Goal: Task Accomplishment & Management: Manage account settings

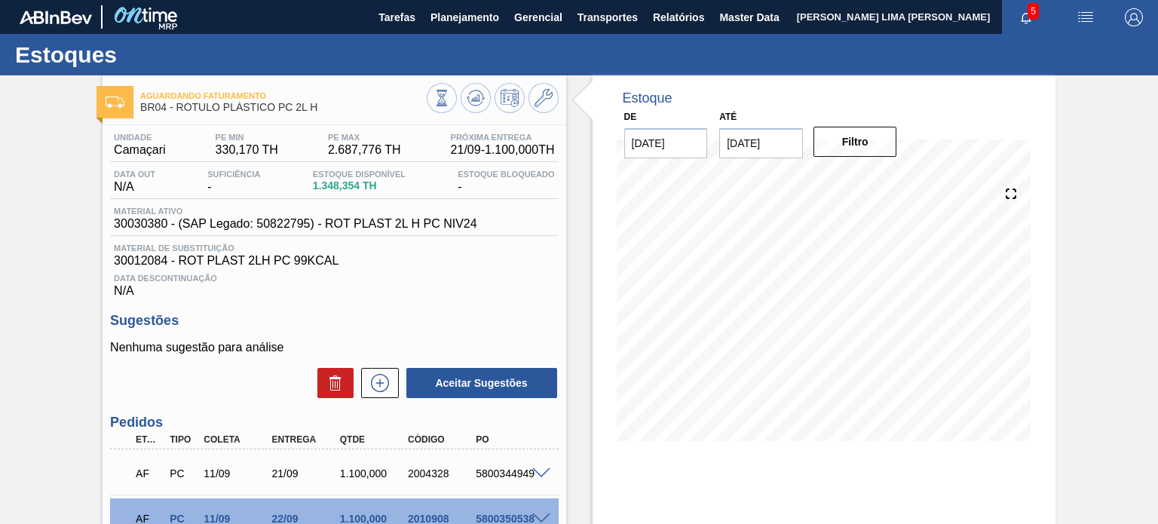
scroll to position [64, 0]
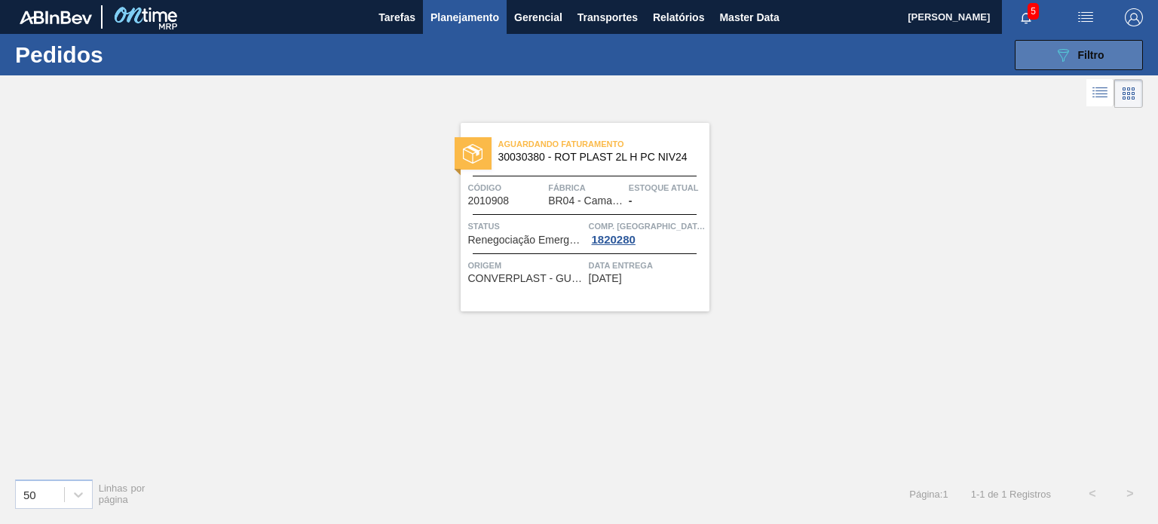
click at [1044, 56] on button "089F7B8B-B2A5-4AFE-B5C0-19BA573D28AC Filtro" at bounding box center [1079, 55] width 128 height 30
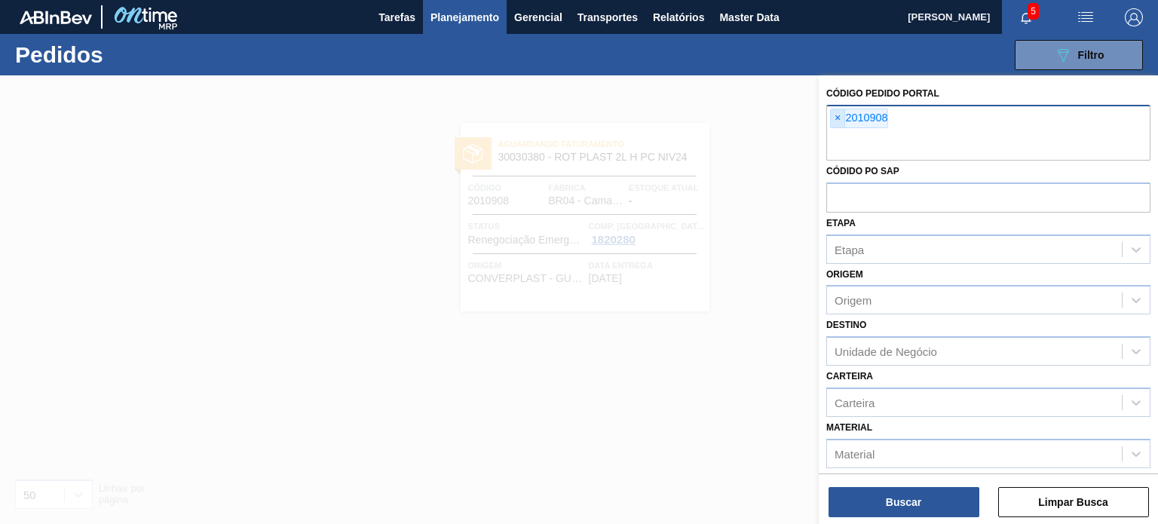
click at [841, 120] on span "×" at bounding box center [838, 118] width 14 height 18
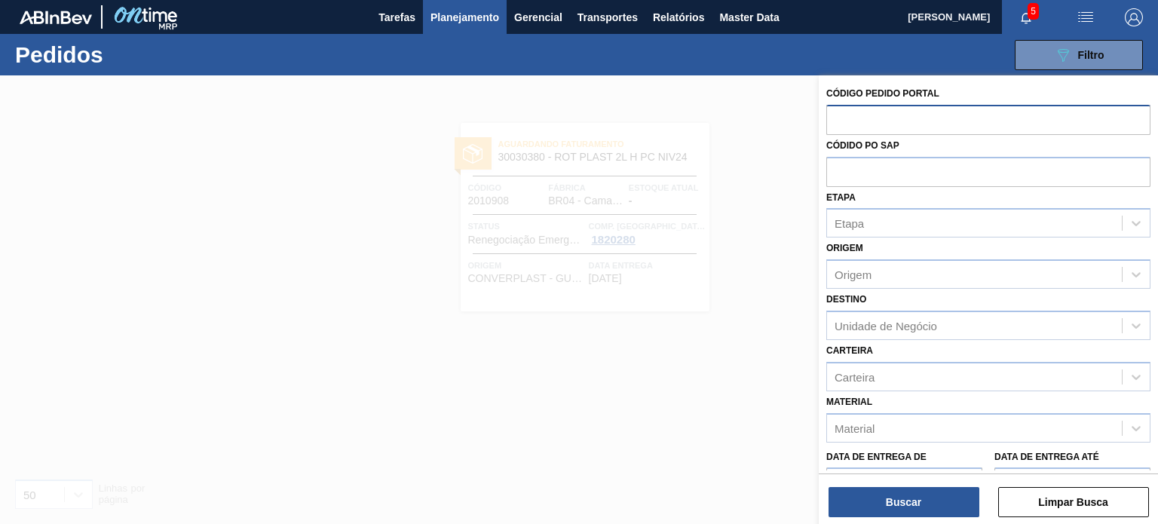
paste input "2007336"
type input "2007336"
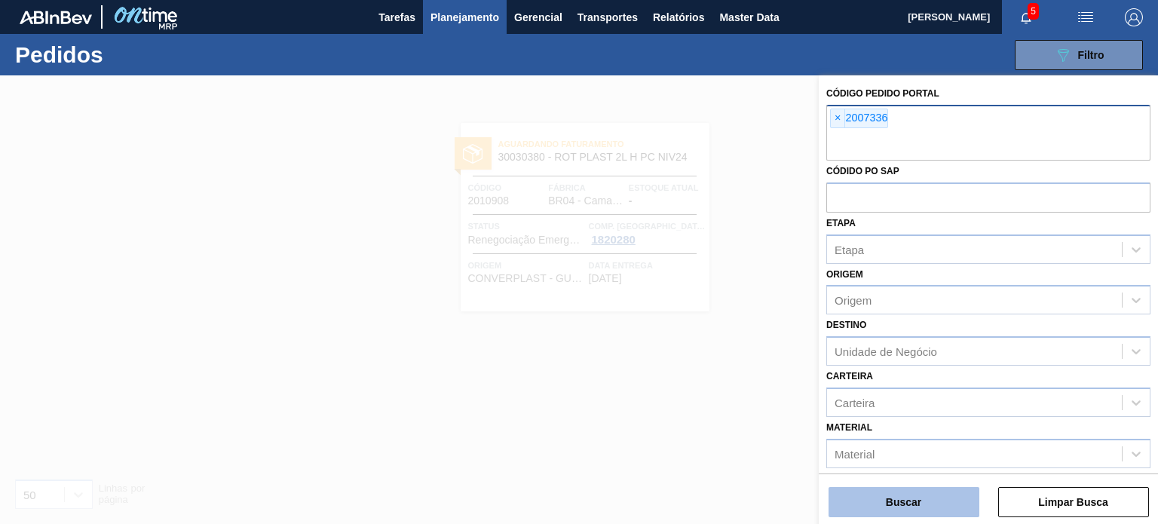
click at [900, 494] on button "Buscar" at bounding box center [904, 502] width 151 height 30
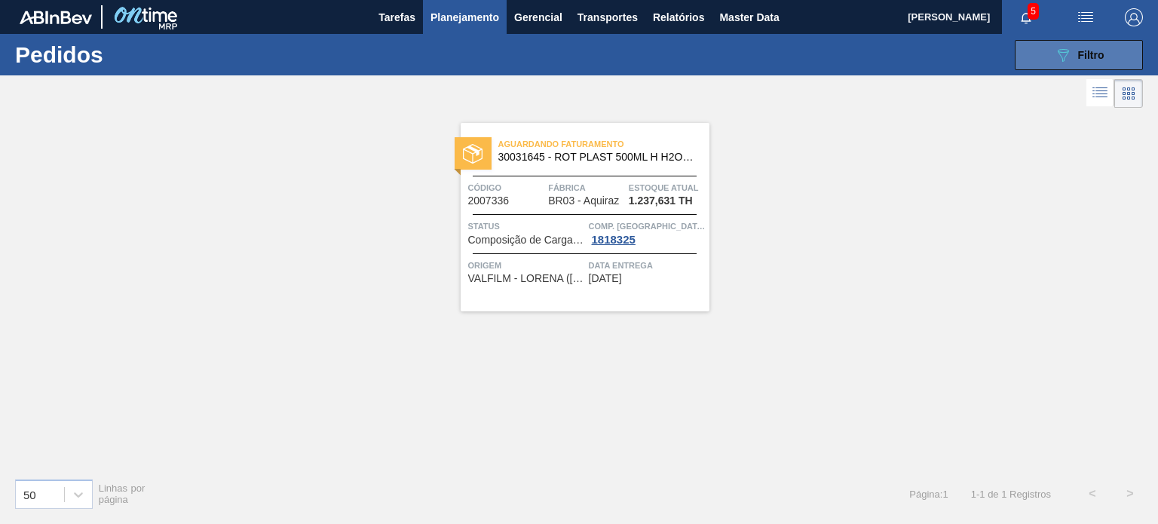
click at [1044, 60] on button "089F7B8B-B2A5-4AFE-B5C0-19BA573D28AC Filtro" at bounding box center [1079, 55] width 128 height 30
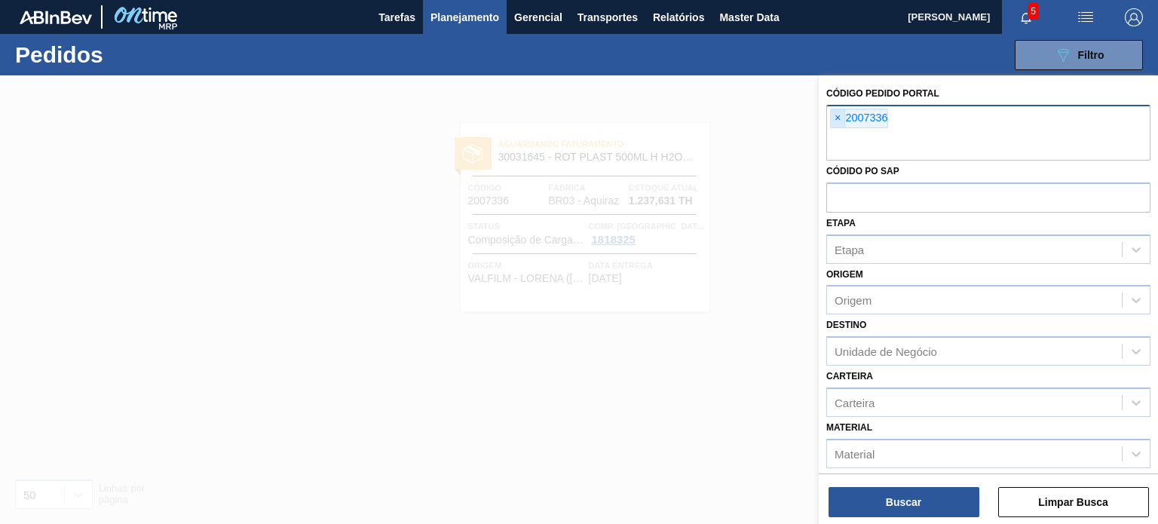
click at [838, 116] on span "×" at bounding box center [838, 118] width 14 height 18
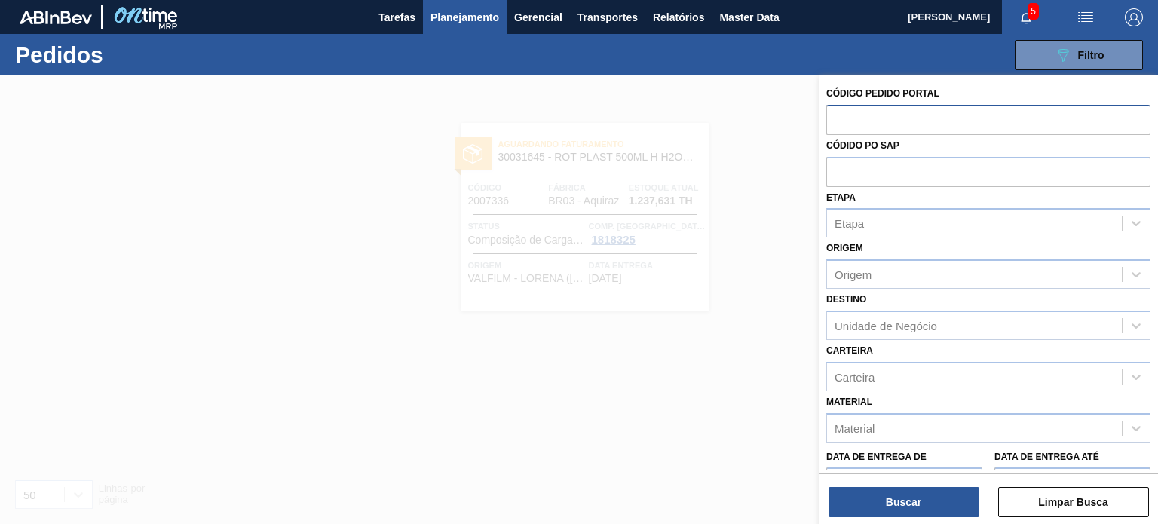
paste input "2010911"
type input "2010911]"
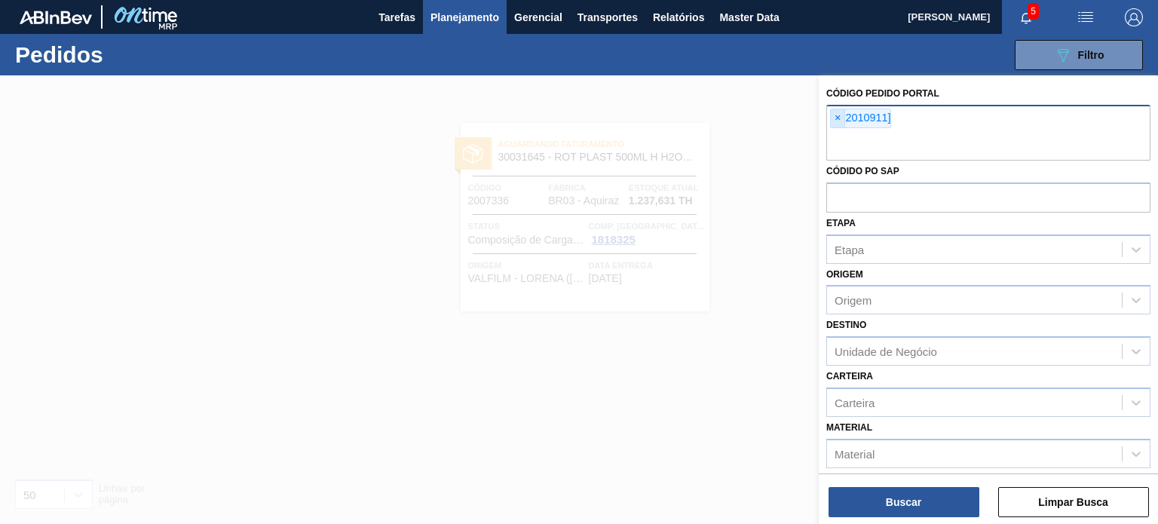
click at [836, 120] on span "×" at bounding box center [838, 118] width 14 height 18
paste input "2010911"
type input "2010911"
click at [903, 503] on button "Buscar" at bounding box center [904, 502] width 151 height 30
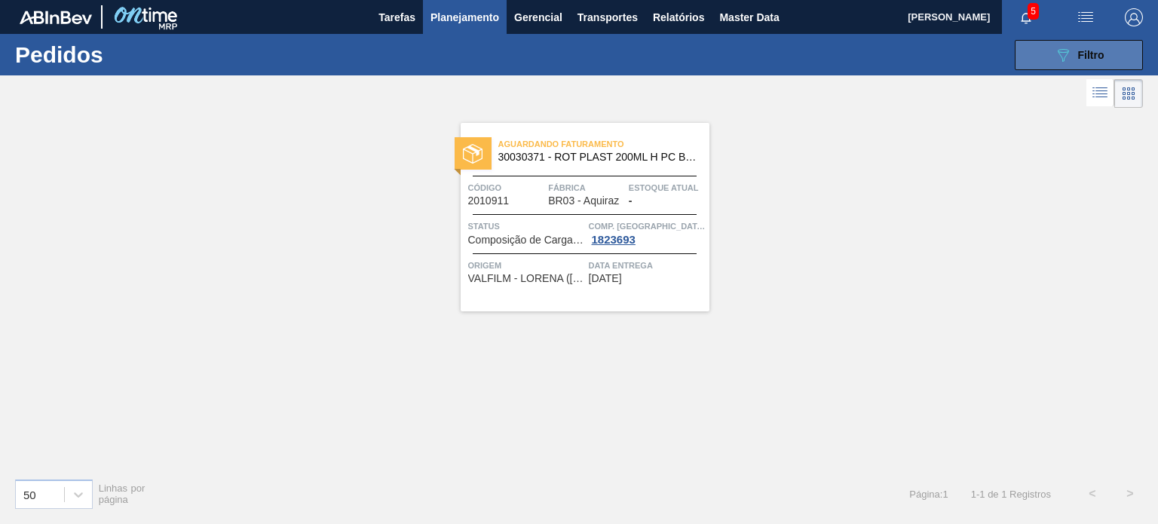
click at [1116, 56] on button "089F7B8B-B2A5-4AFE-B5C0-19BA573D28AC Filtro" at bounding box center [1079, 55] width 128 height 30
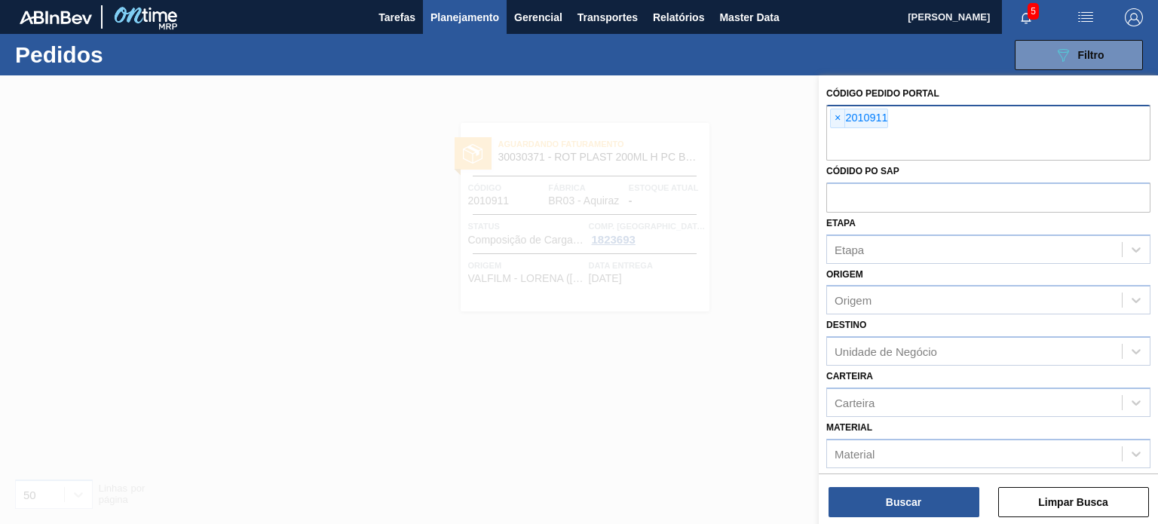
click at [836, 108] on div "× 2010911" at bounding box center [988, 133] width 324 height 56
click at [835, 118] on span "×" at bounding box center [838, 118] width 14 height 18
paste input "2007340"
type input "2007340"
click at [932, 491] on button "Buscar" at bounding box center [904, 502] width 151 height 30
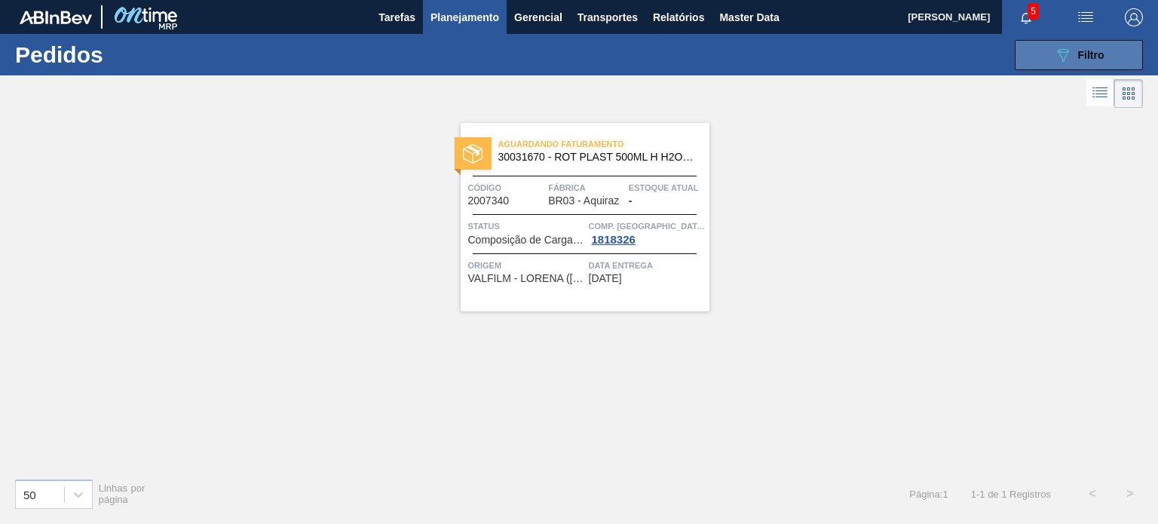
click at [1058, 51] on icon "089F7B8B-B2A5-4AFE-B5C0-19BA573D28AC" at bounding box center [1063, 55] width 18 height 18
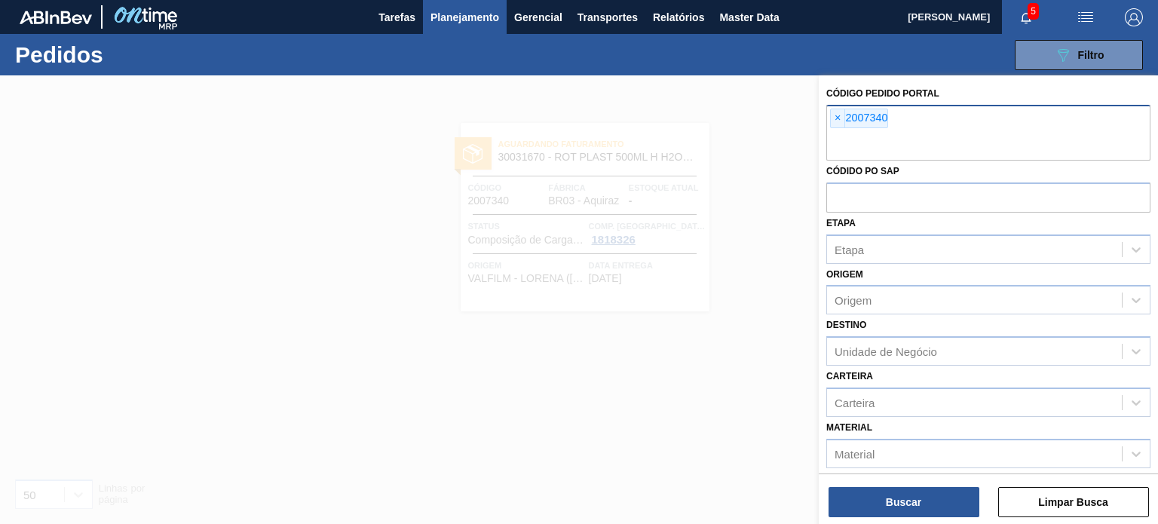
click at [835, 117] on span "×" at bounding box center [838, 118] width 14 height 18
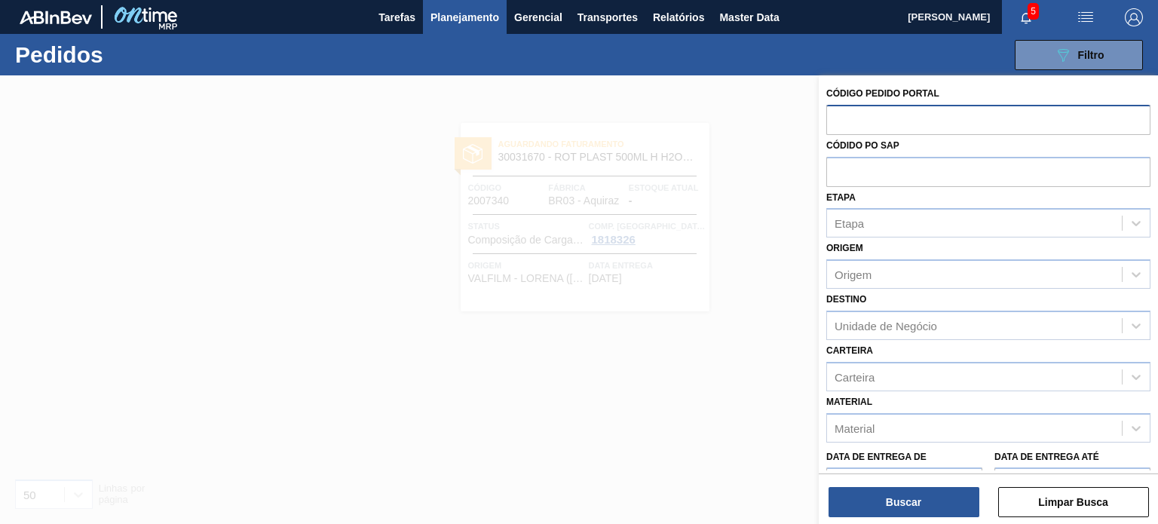
paste input "2012830"
type input "2012830"
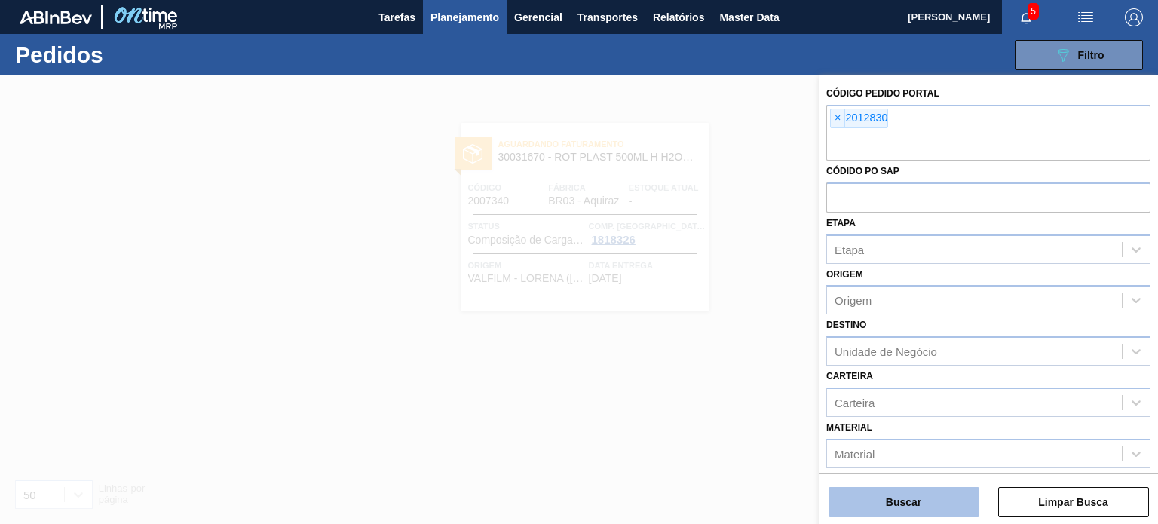
click at [950, 512] on button "Buscar" at bounding box center [904, 502] width 151 height 30
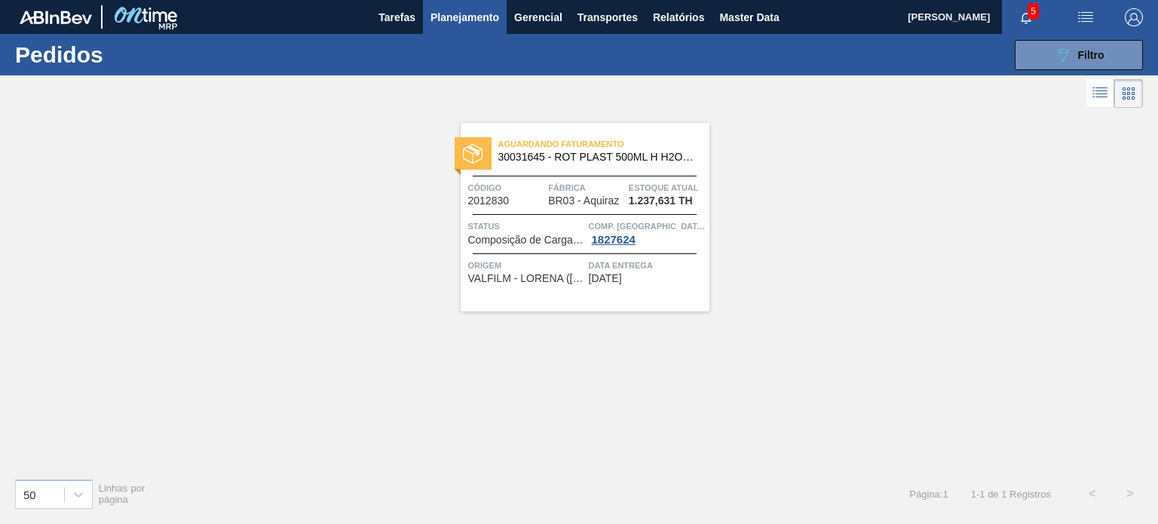
click at [483, 17] on span "Planejamento" at bounding box center [465, 17] width 69 height 18
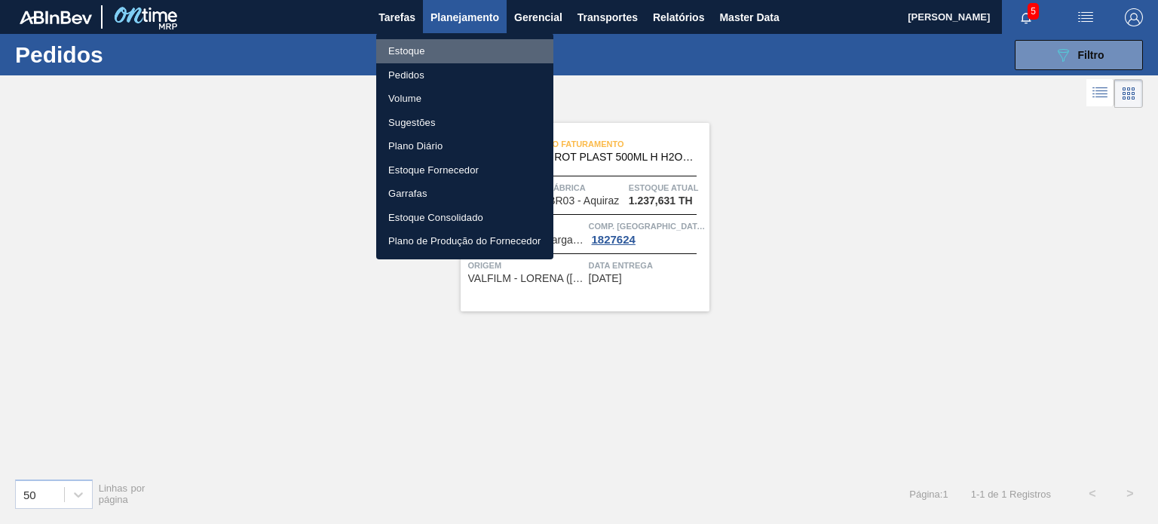
click at [446, 44] on li "Estoque" at bounding box center [464, 51] width 177 height 24
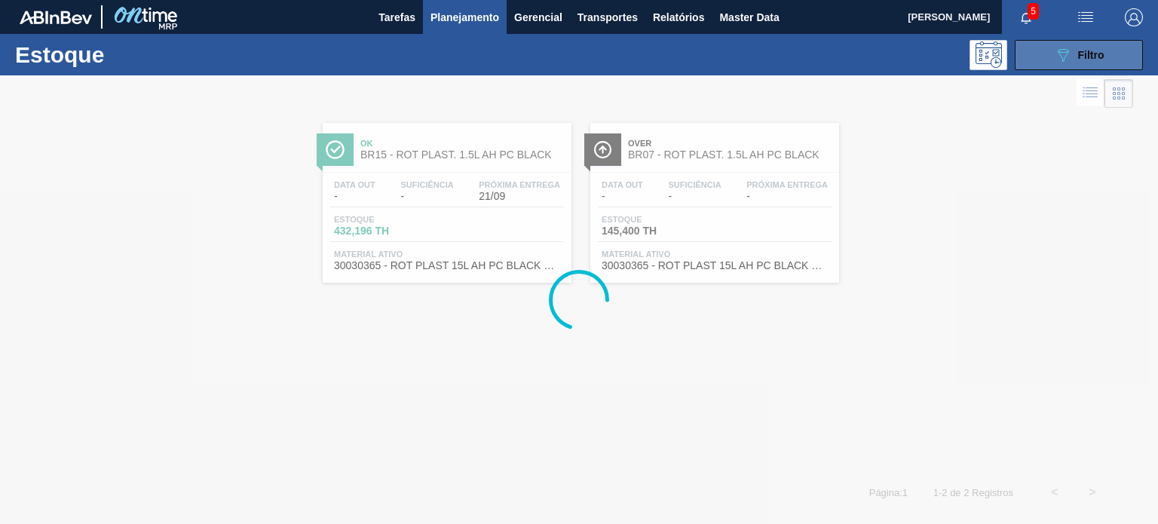
click at [1080, 58] on span "Filtro" at bounding box center [1091, 55] width 26 height 12
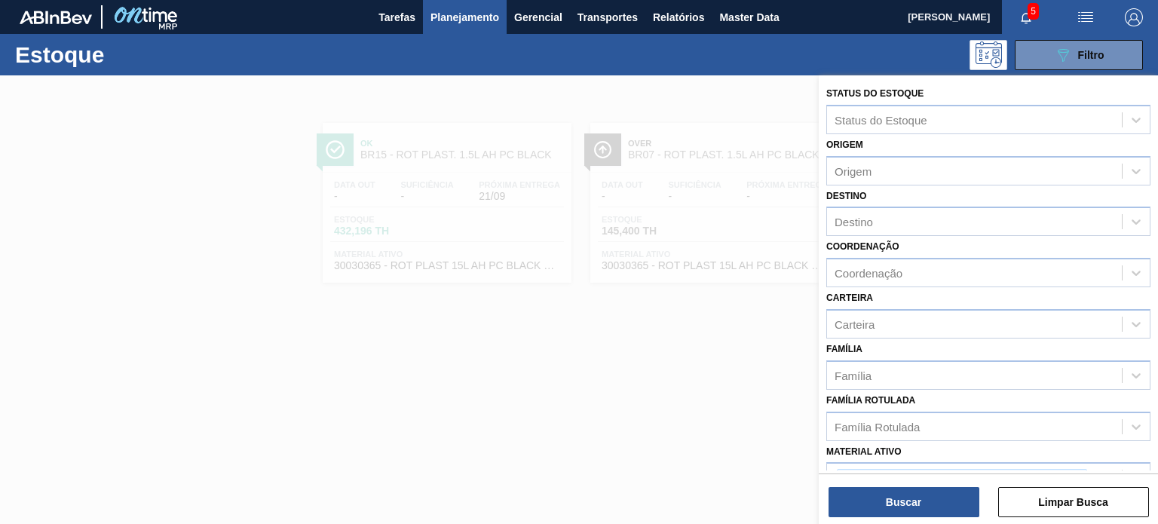
scroll to position [151, 0]
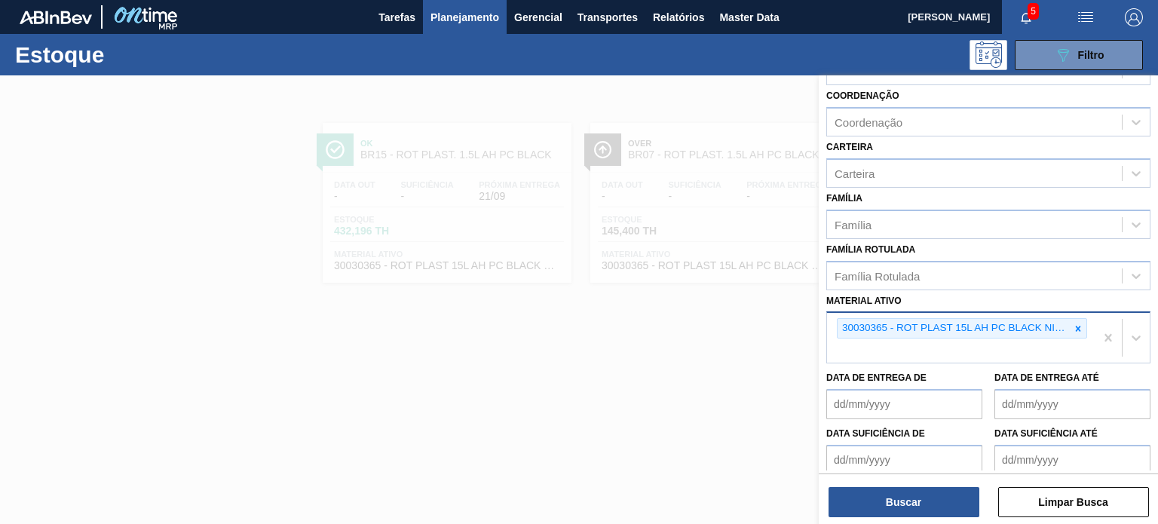
click at [1090, 325] on div "30030365 - ROT PLAST 15L AH PC BLACK NIV24" at bounding box center [961, 338] width 268 height 50
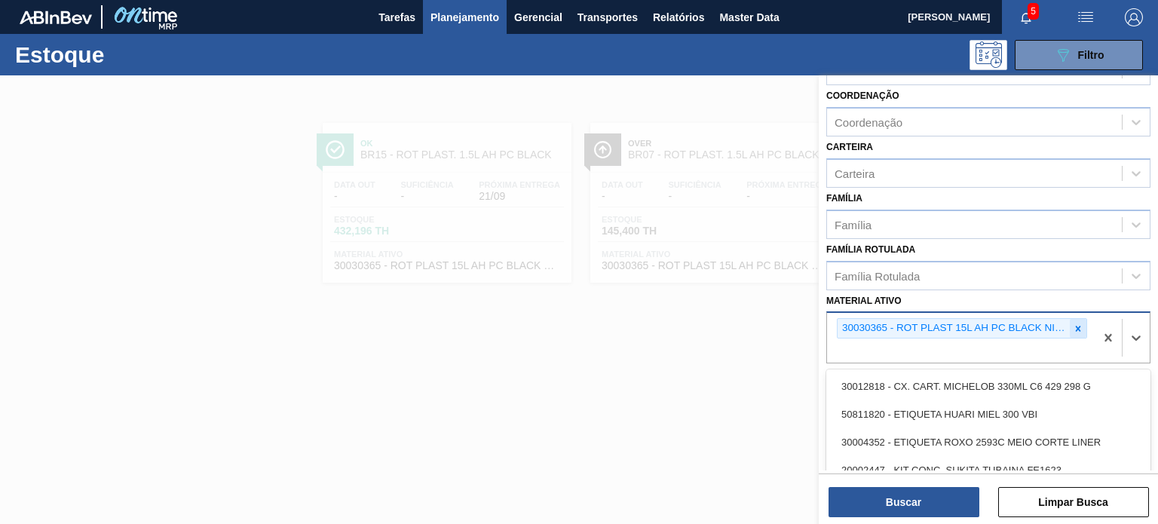
click at [1084, 326] on div at bounding box center [1078, 328] width 17 height 19
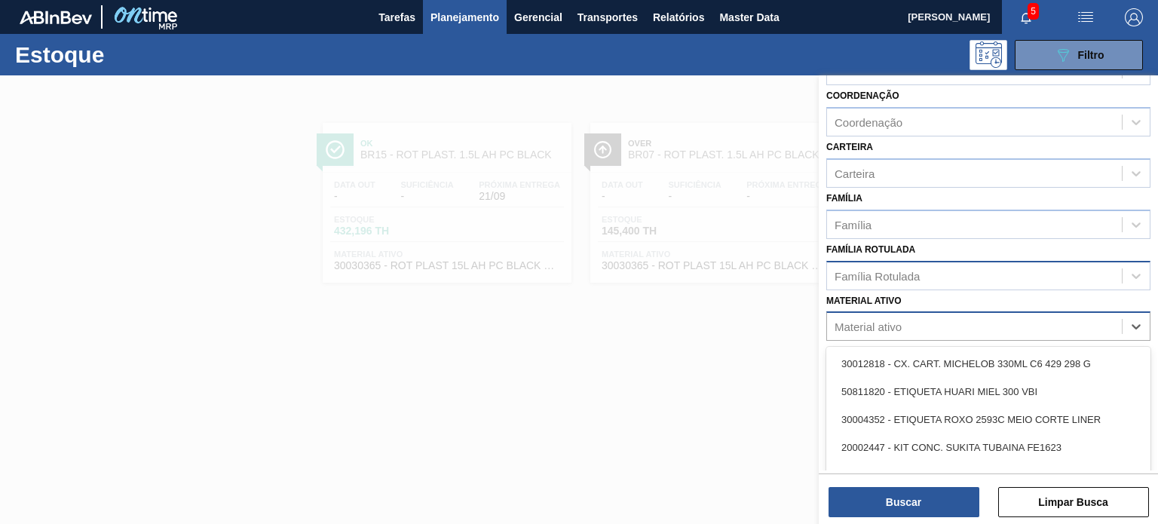
click at [1021, 284] on div "Família Rotulada" at bounding box center [988, 275] width 324 height 29
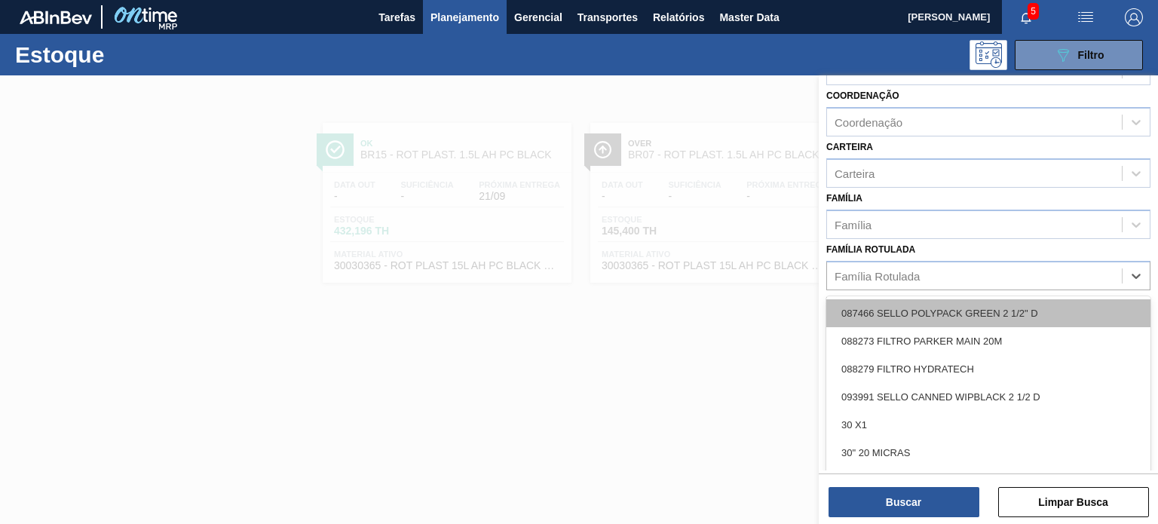
paste Rotulada "RÓTULO PLÁSTICO H2OH LIMÃO 500ML H"
type Rotulada "RÓTULO PLÁSTICO H2OH LIMÃO 500ML H"
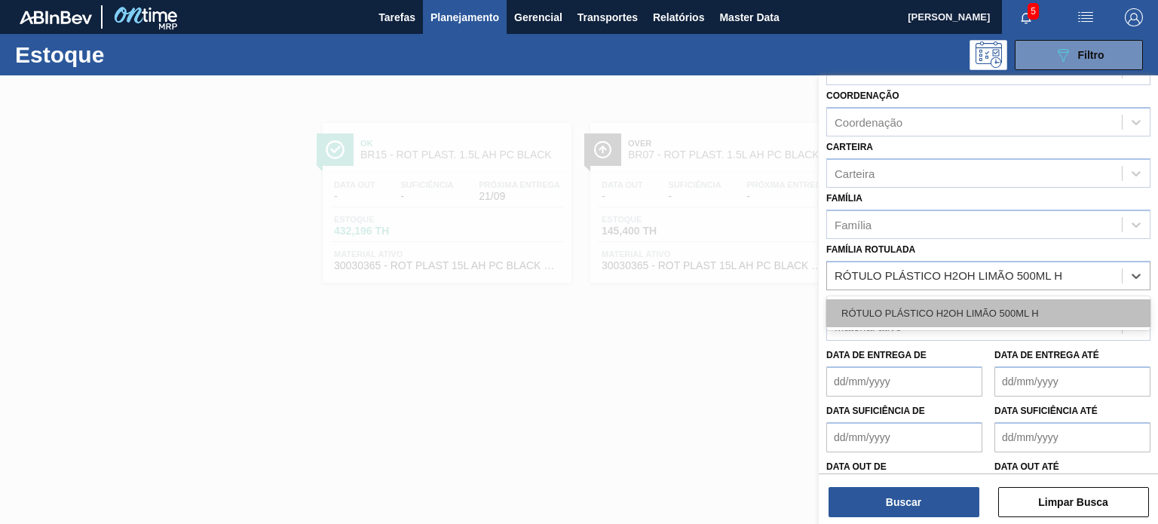
click at [1003, 304] on div "RÓTULO PLÁSTICO H2OH LIMÃO 500ML H" at bounding box center [988, 313] width 324 height 28
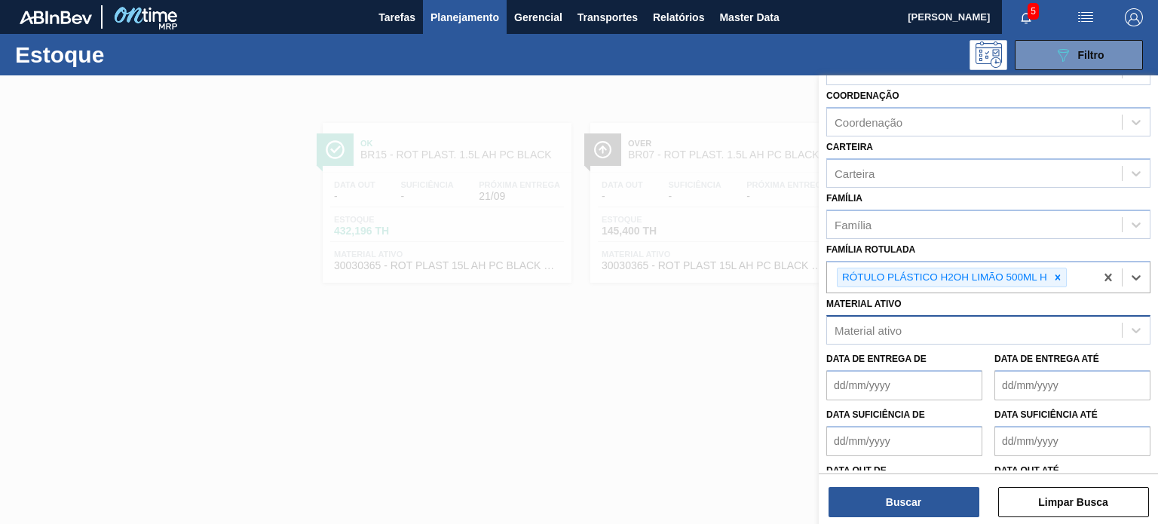
click at [936, 485] on div "Buscar Limpar Busca" at bounding box center [988, 495] width 339 height 42
click at [927, 492] on button "Buscar" at bounding box center [904, 502] width 151 height 30
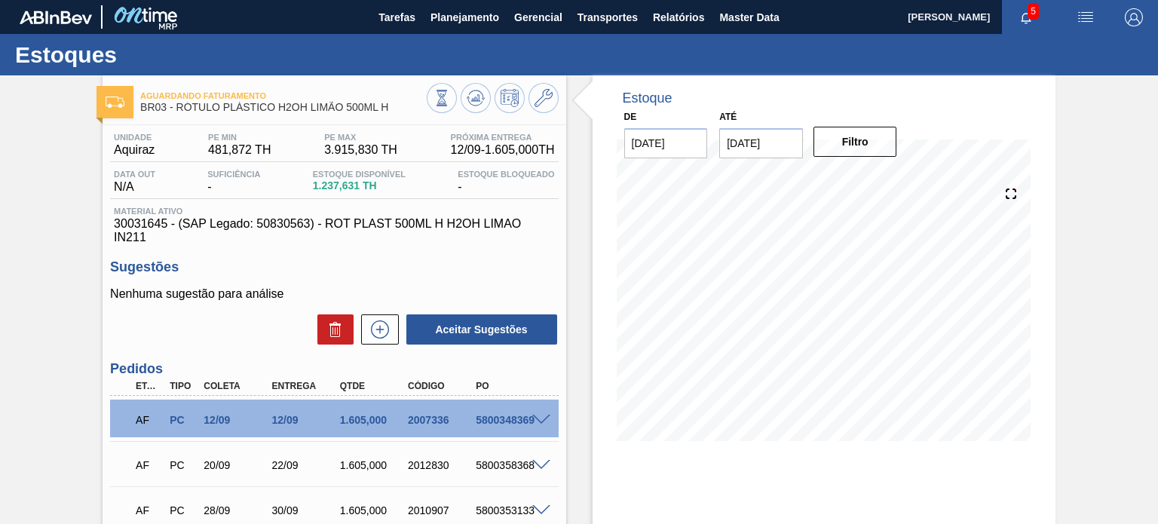
scroll to position [131, 0]
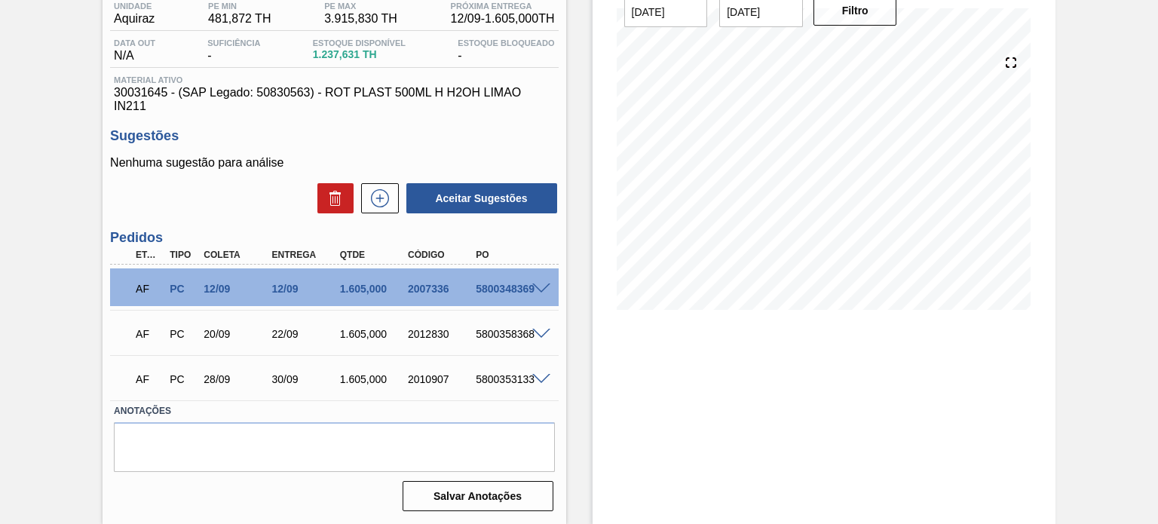
click at [434, 291] on div "2007336" at bounding box center [441, 289] width 75 height 12
click at [440, 331] on div "2012830" at bounding box center [441, 334] width 75 height 12
click at [543, 369] on div "AF PC 28/09 30/09 1.605,000 2010907 5800353133" at bounding box center [334, 378] width 448 height 38
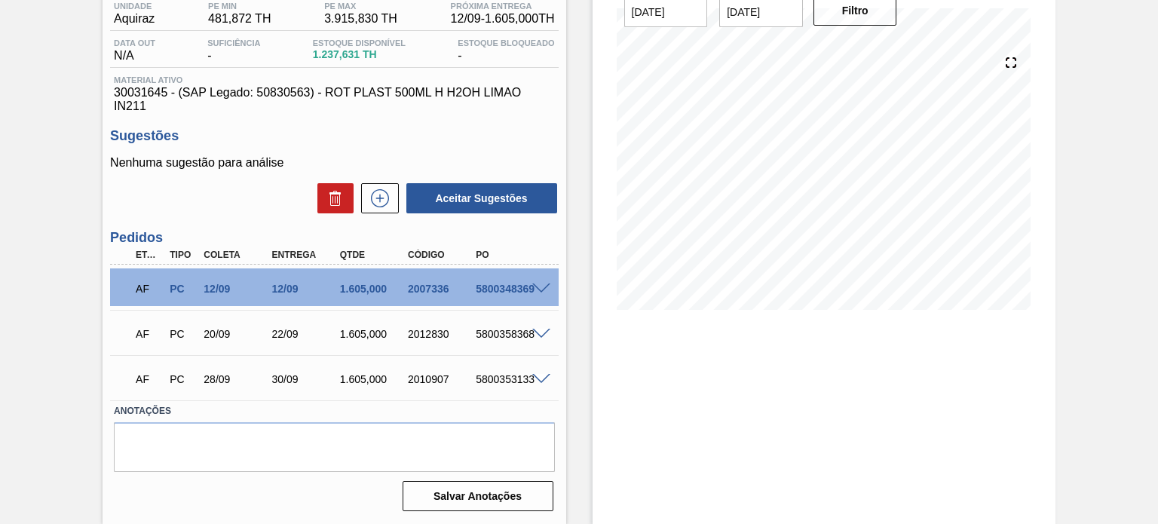
click at [540, 376] on span at bounding box center [541, 379] width 18 height 11
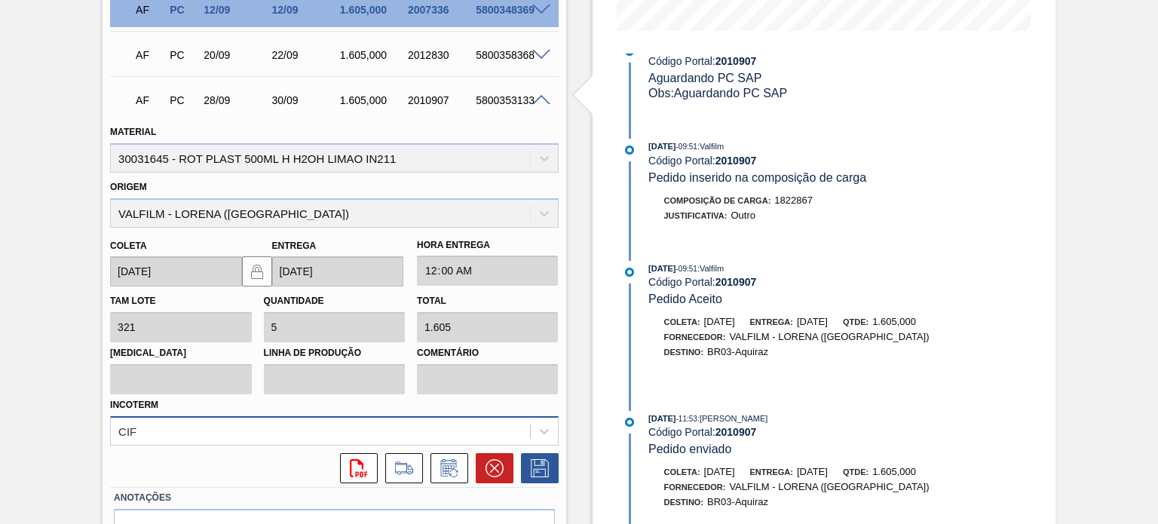
scroll to position [420, 0]
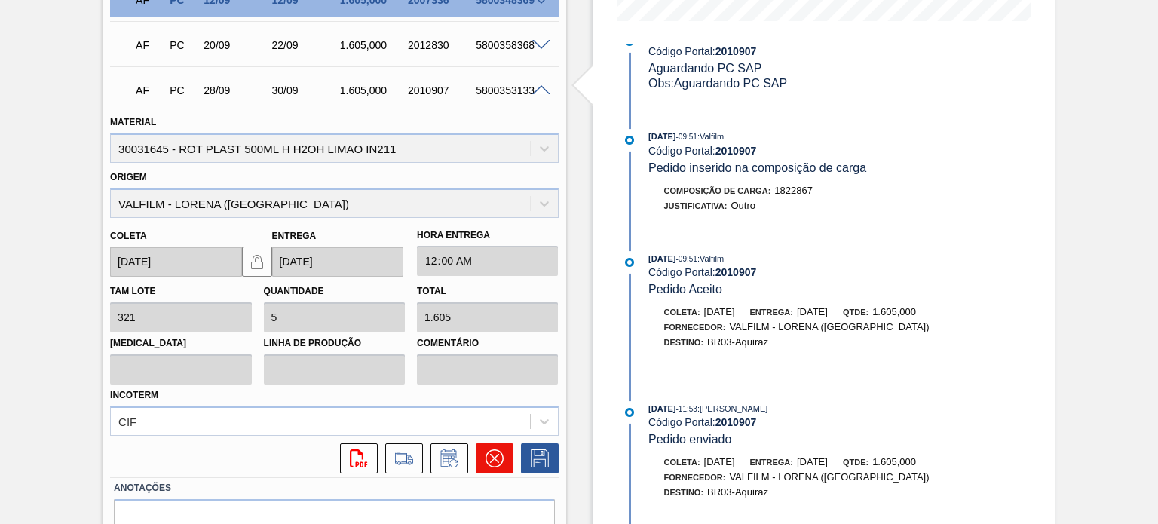
click at [498, 446] on button at bounding box center [495, 458] width 38 height 30
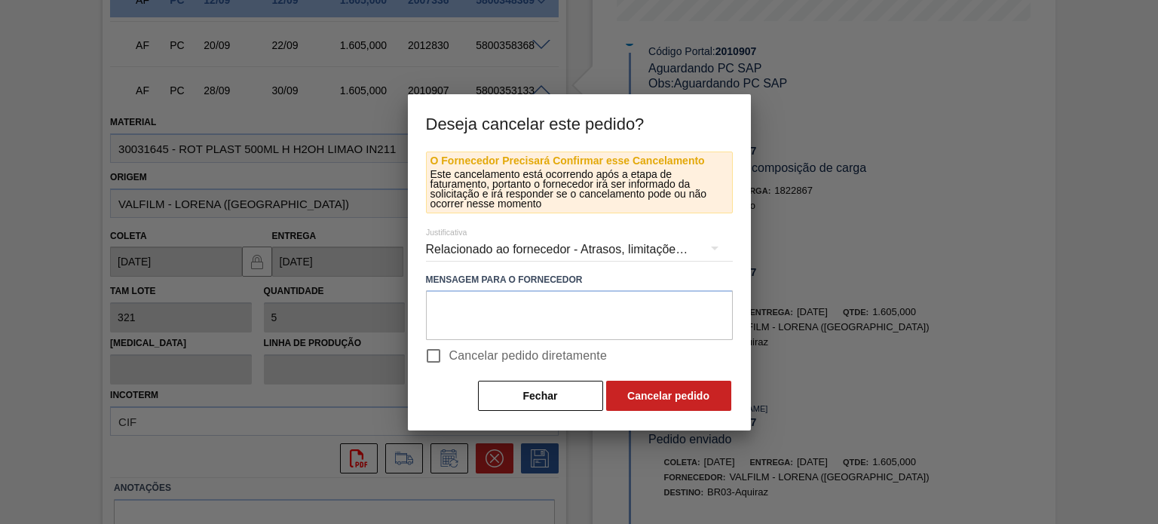
click at [526, 247] on div "Relacionado ao fornecedor - Atrasos, limitações de capacidade, etc." at bounding box center [579, 249] width 307 height 42
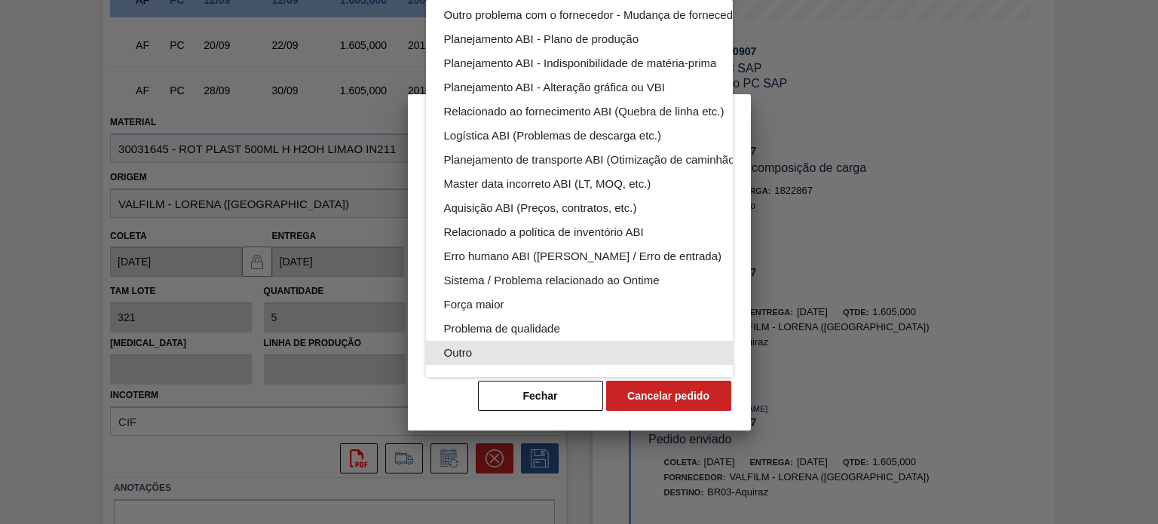
click at [501, 341] on div "Outro" at bounding box center [615, 353] width 342 height 24
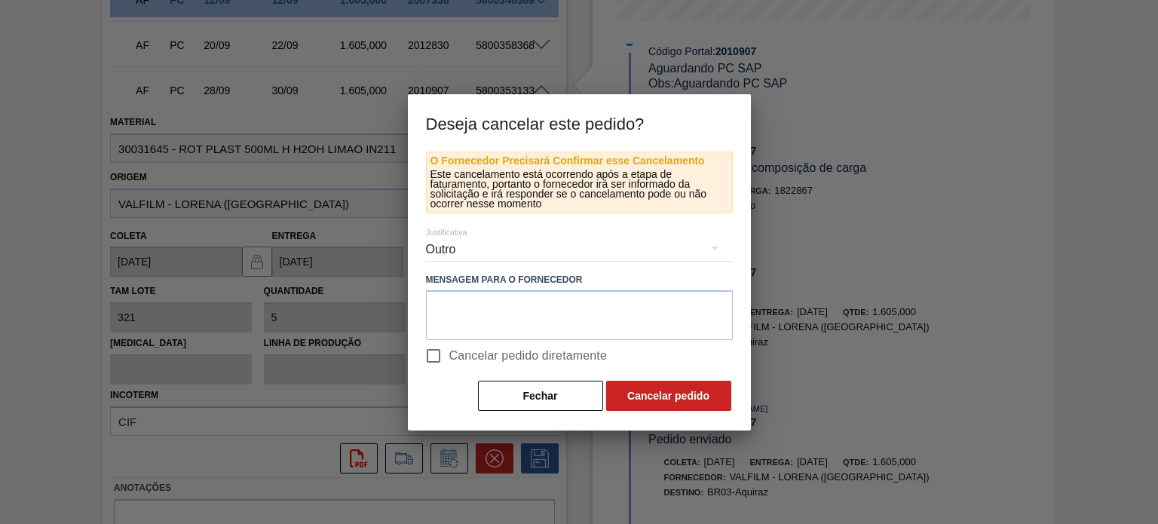
click at [452, 361] on div "Relacionado ao fornecedor - Atrasos, limitações de capacidade, etc. Relacionado…" at bounding box center [579, 262] width 1158 height 524
click at [433, 354] on input "Cancelar pedido diretamente" at bounding box center [434, 356] width 32 height 32
checkbox input "true"
drag, startPoint x: 648, startPoint y: 373, endPoint x: 648, endPoint y: 385, distance: 12.1
click at [648, 373] on div "O Fornecedor Precisará Confirmar esse Cancelamento Este cancelamento está ocorr…" at bounding box center [579, 283] width 307 height 262
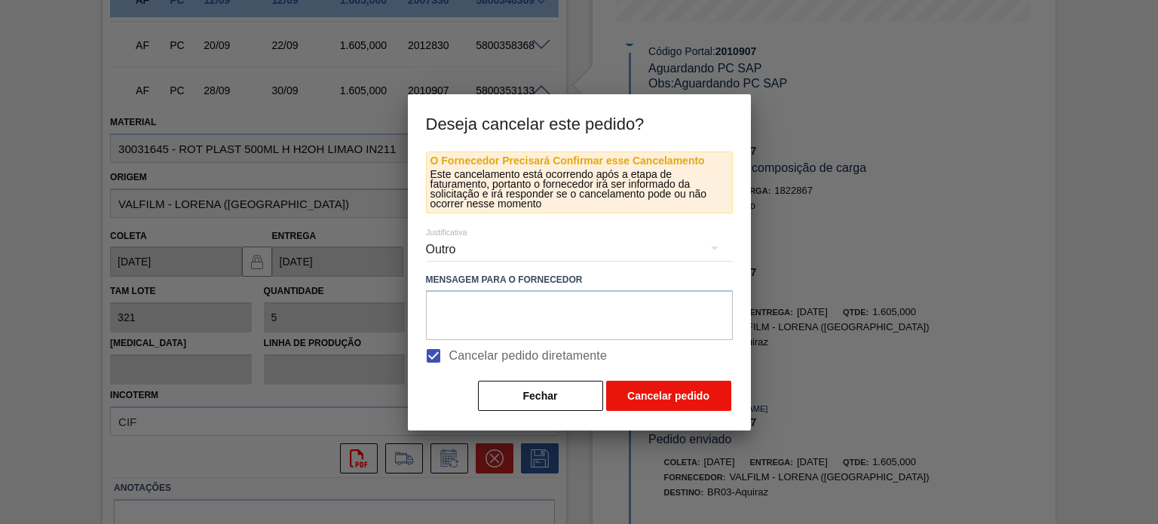
click at [648, 385] on button "Cancelar pedido" at bounding box center [668, 396] width 125 height 30
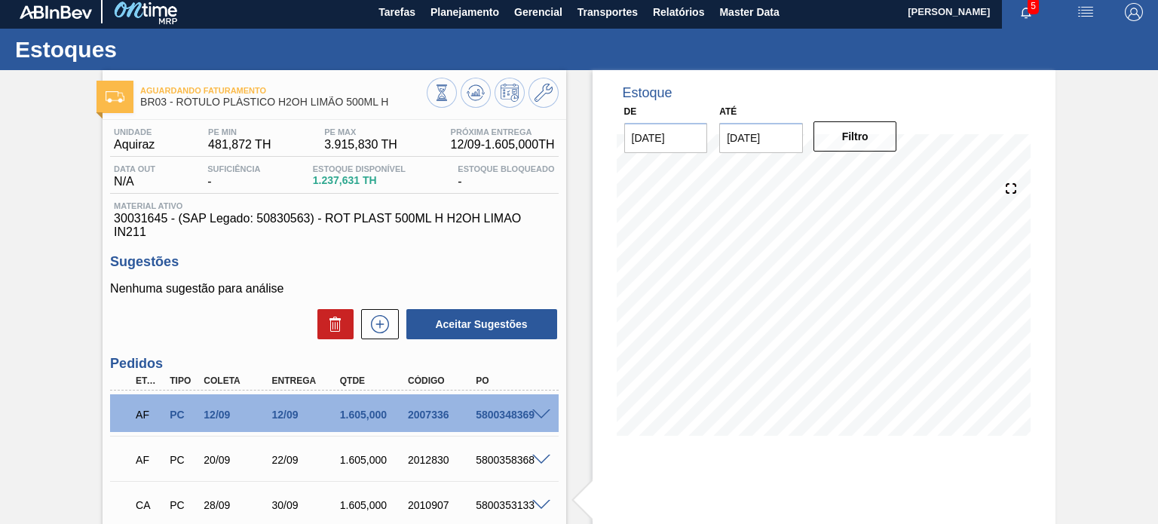
scroll to position [0, 0]
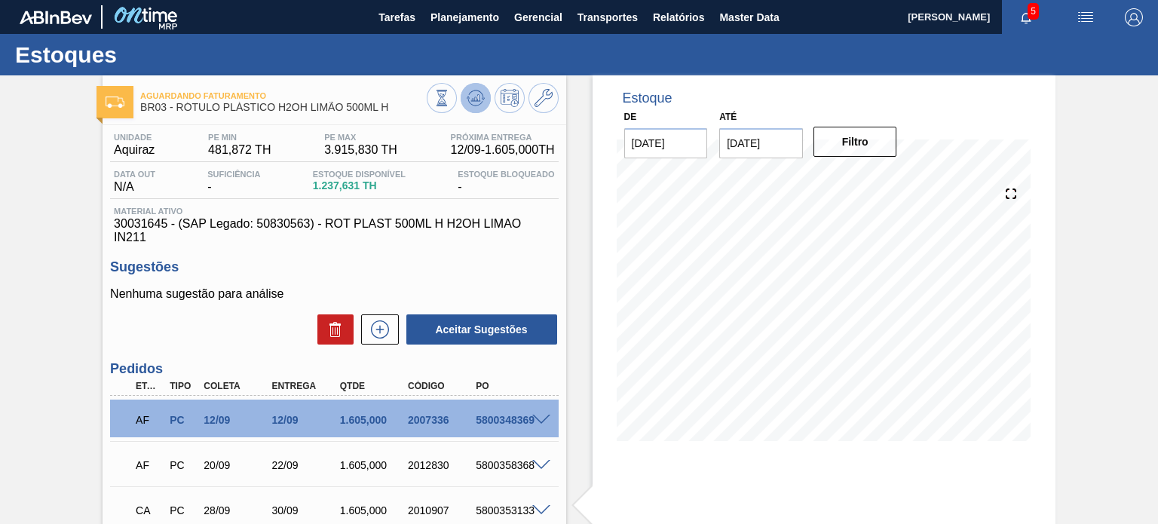
click at [479, 108] on button at bounding box center [476, 98] width 30 height 30
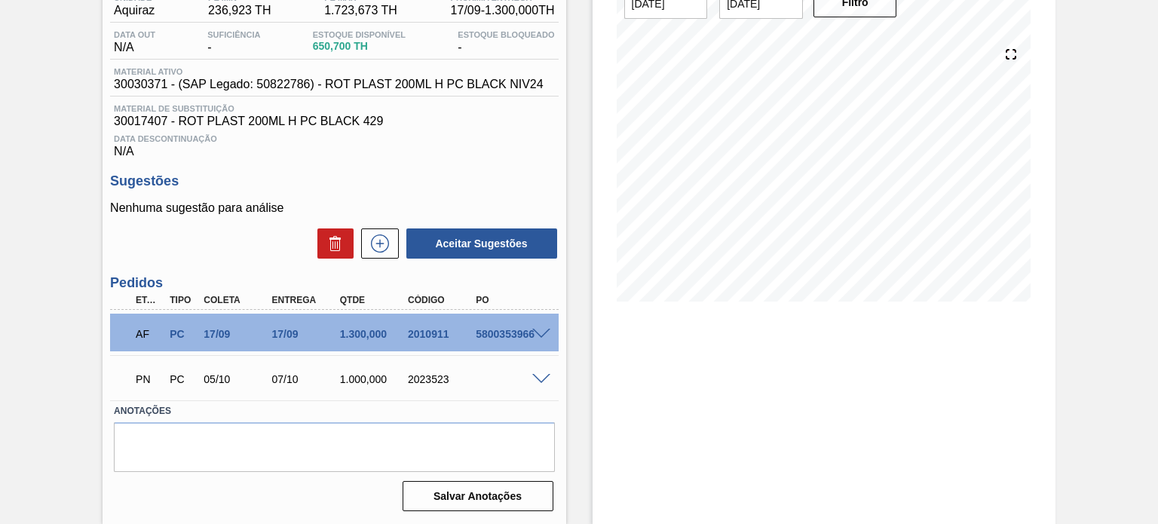
scroll to position [64, 0]
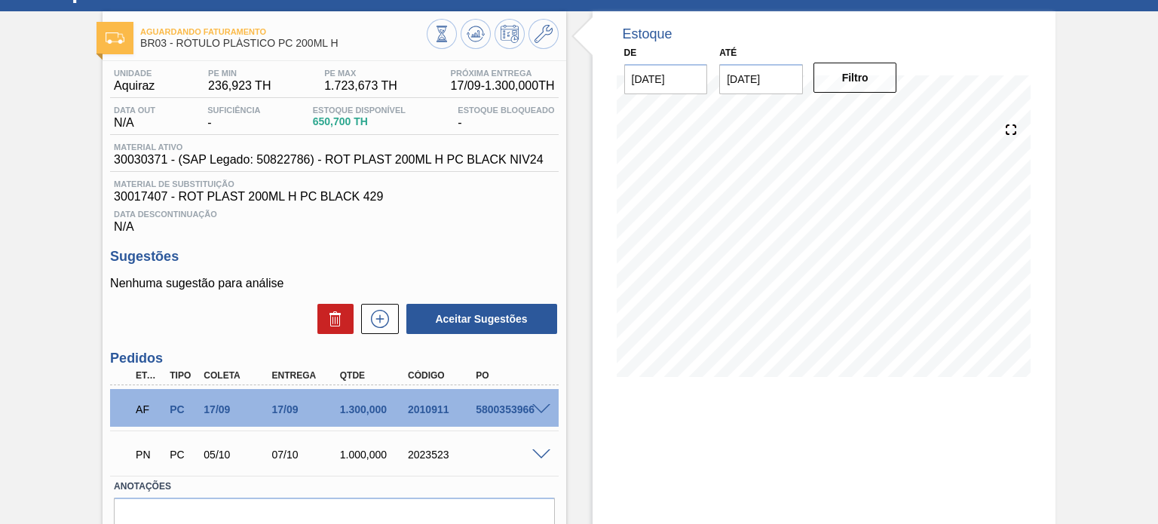
click at [697, 394] on div "15/09 Projeção de Estoque 650.7 [DOMAIN_NAME] 0 Política Objetiva 980.298 Pedid…" at bounding box center [824, 249] width 415 height 302
click at [428, 399] on div "AF PC 17/09 17/09 1.300,000 2010911 5800353966" at bounding box center [330, 408] width 408 height 30
copy div "2010911"
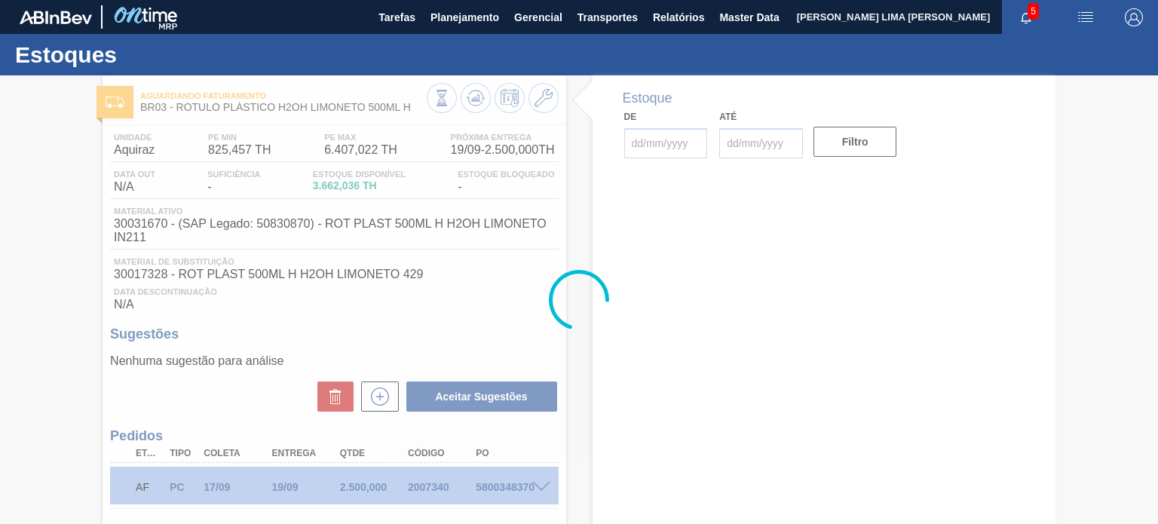
type input "[DATE]"
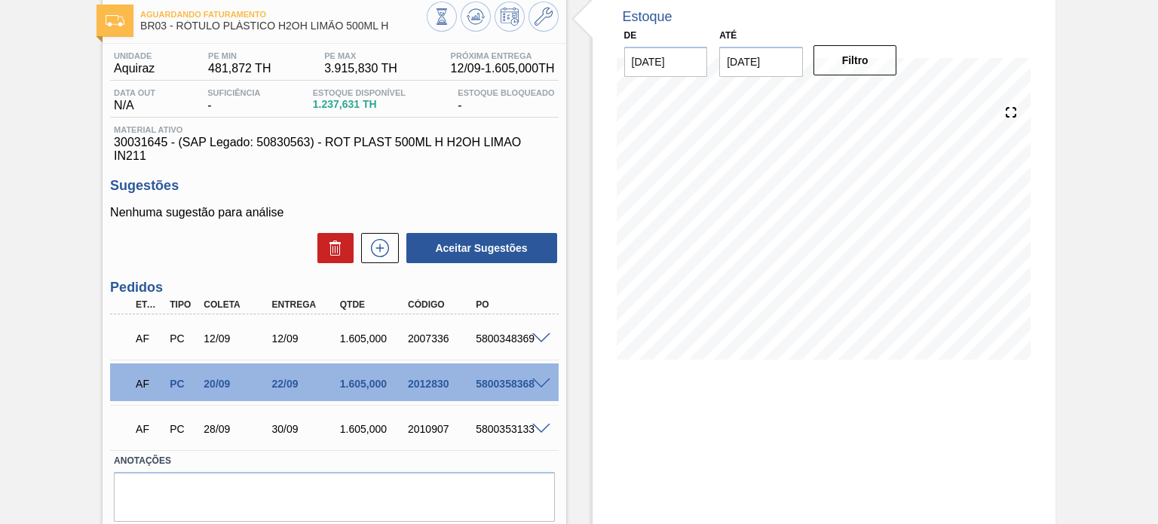
scroll to position [56, 0]
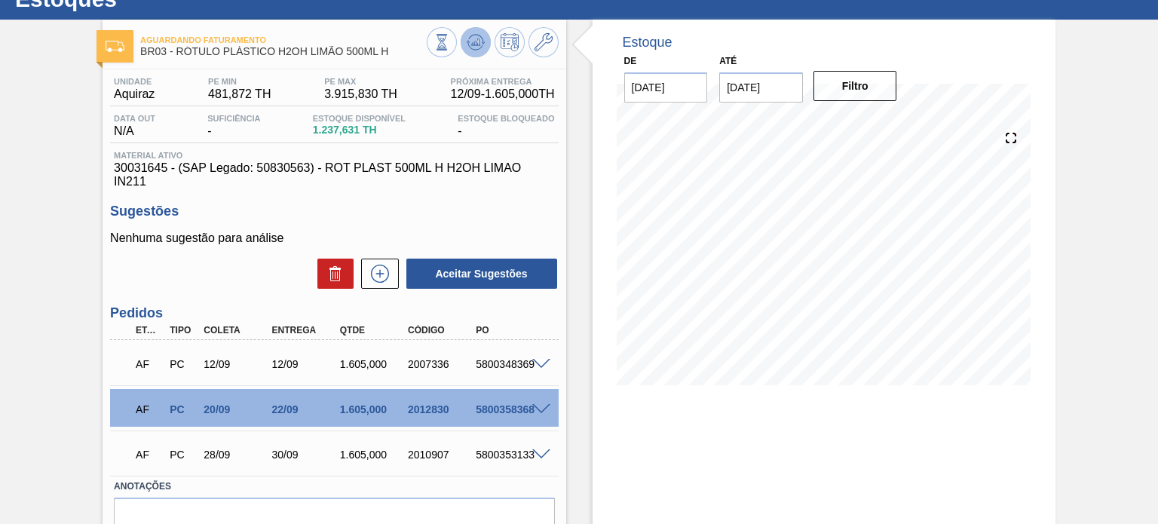
click at [468, 41] on icon at bounding box center [476, 42] width 18 height 18
drag, startPoint x: 388, startPoint y: 59, endPoint x: 177, endPoint y: 50, distance: 210.6
click at [177, 50] on div "Aguardando Faturamento BR03 - RÓTULO PLÁSTICO H2OH LIMÃO 500ML H" at bounding box center [283, 46] width 286 height 34
copy span "RÓTULO PLÁSTICO H2OH LIMÃO 500ML H"
click at [467, 35] on icon at bounding box center [476, 42] width 18 height 18
